Goal: Check status: Check status

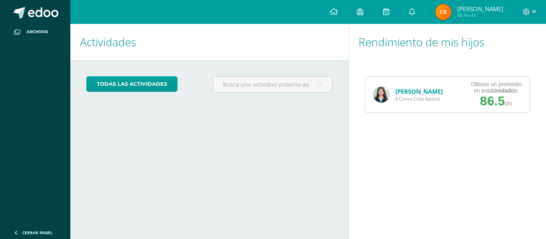
click at [408, 87] on div "Luz Villatoro II Curso Ciclo Básico" at bounding box center [408, 95] width 86 height 36
click at [407, 91] on link "[PERSON_NAME]" at bounding box center [419, 92] width 48 height 8
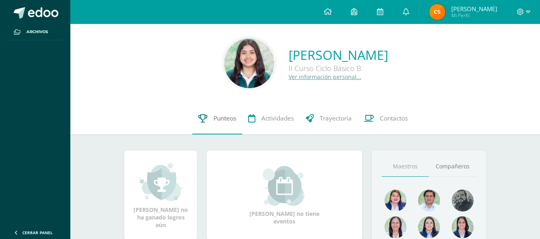
click at [215, 123] on link "Punteos" at bounding box center [217, 119] width 50 height 32
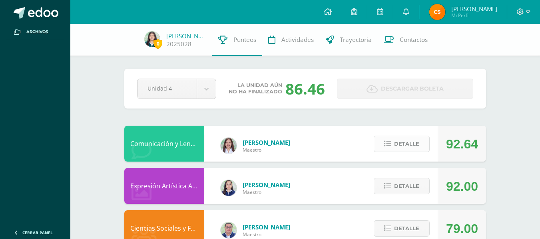
click at [417, 143] on span "Detalle" at bounding box center [406, 144] width 25 height 15
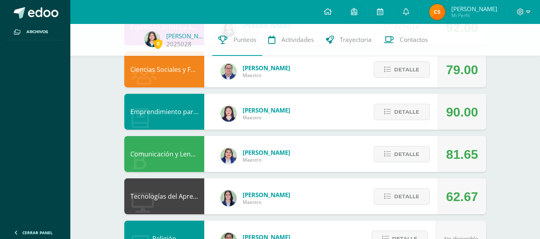
scroll to position [494, 0]
